Goal: Task Accomplishment & Management: Use online tool/utility

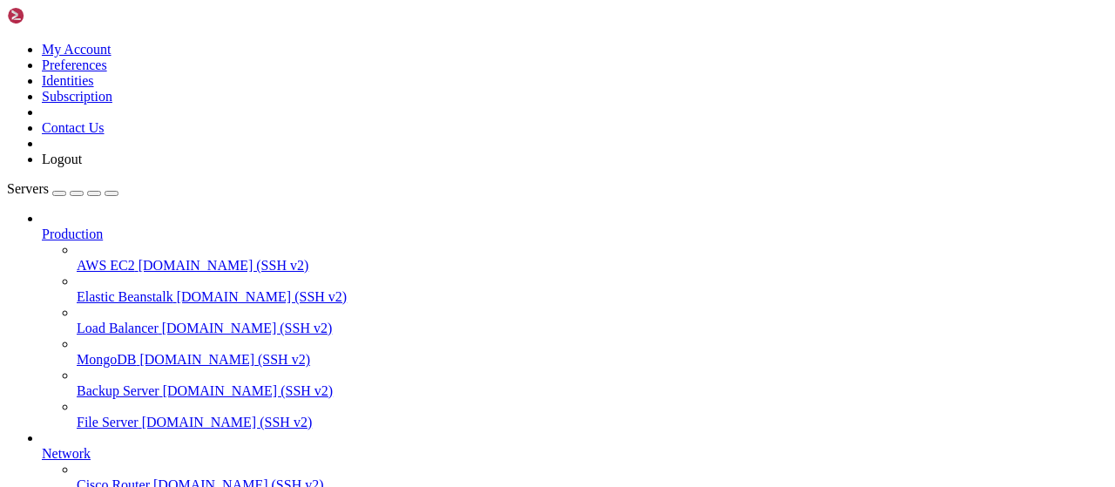
scroll to position [354, 0]
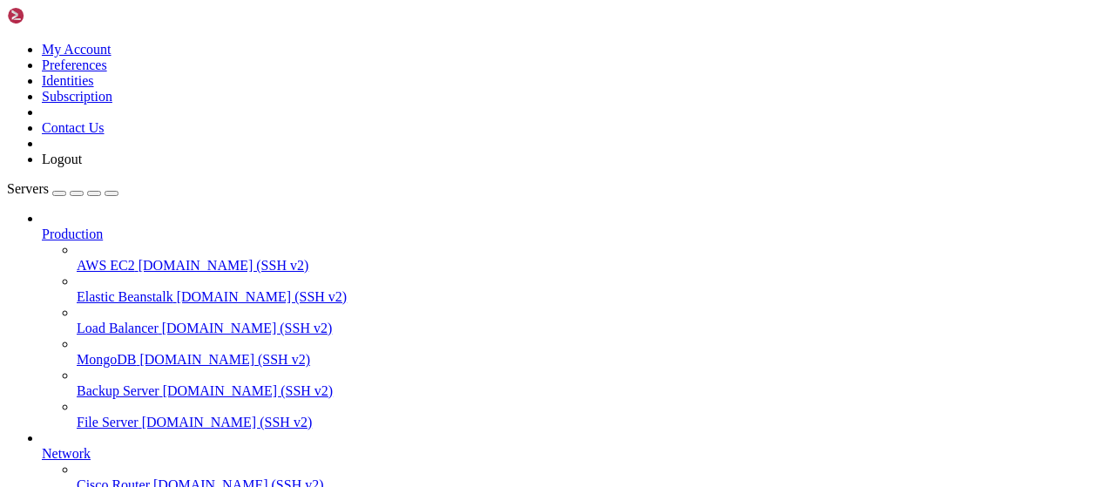
type input "/root"
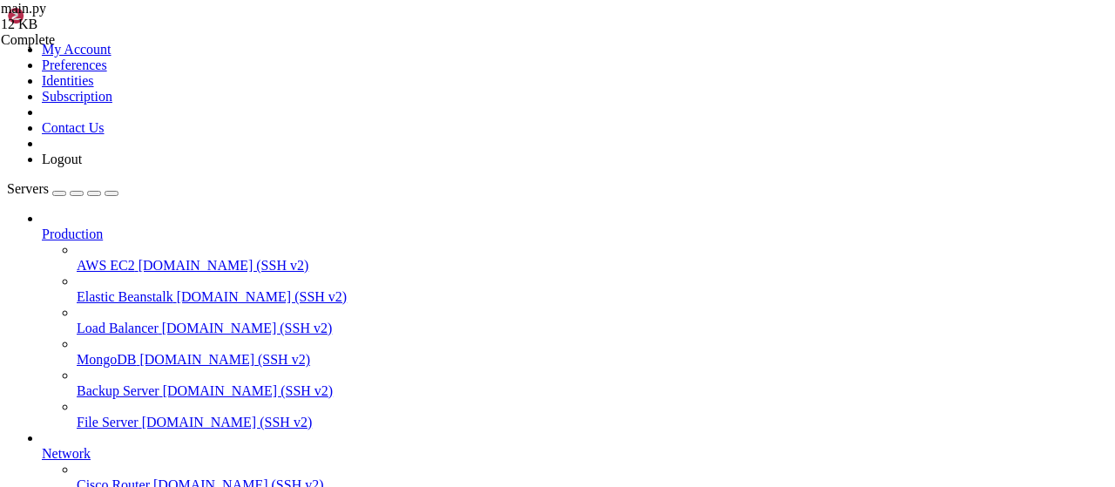
scroll to position [91, 0]
drag, startPoint x: 195, startPoint y: 1384, endPoint x: 170, endPoint y: 1386, distance: 25.4
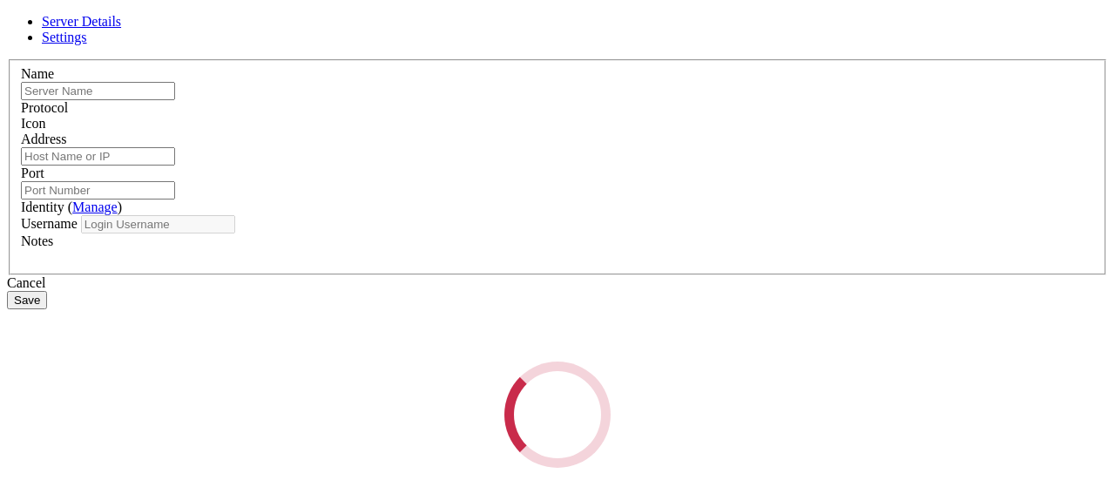
type input "apibypass"
type input "[TECHNICAL_ID]"
type input "22"
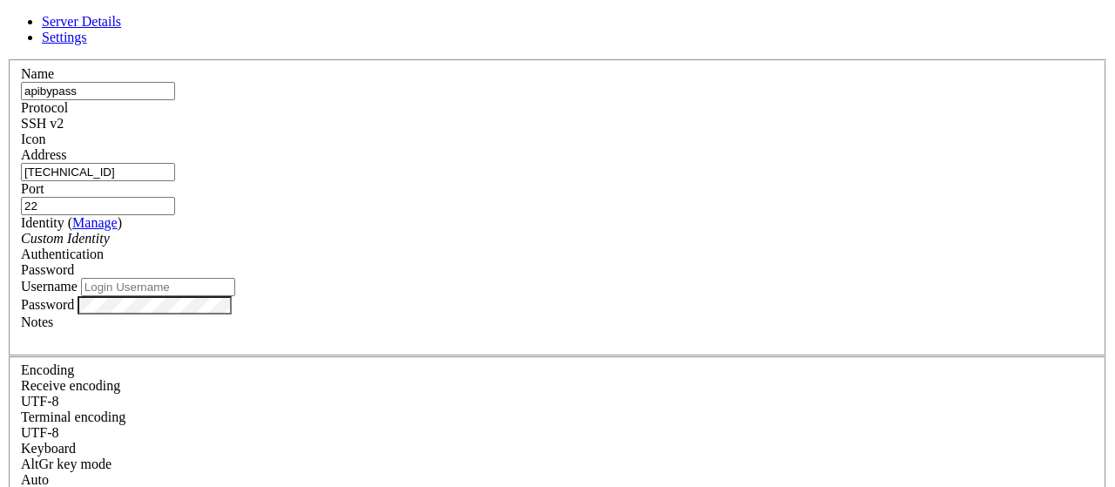
type input "root"
